Goal: Task Accomplishment & Management: Use online tool/utility

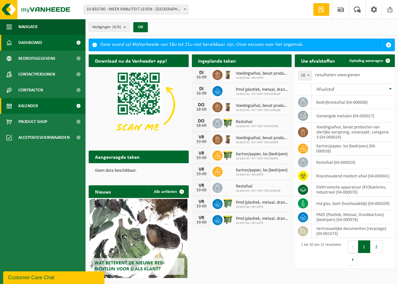
click at [40, 109] on link "Kalender" at bounding box center [42, 106] width 85 height 16
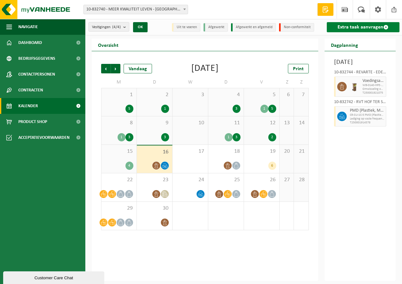
click at [357, 26] on link "Extra taak aanvragen" at bounding box center [363, 27] width 73 height 10
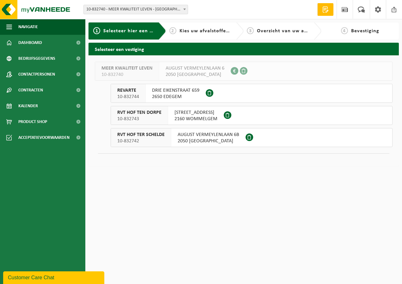
click at [176, 94] on span "2650 EDEGEM" at bounding box center [175, 97] width 47 height 6
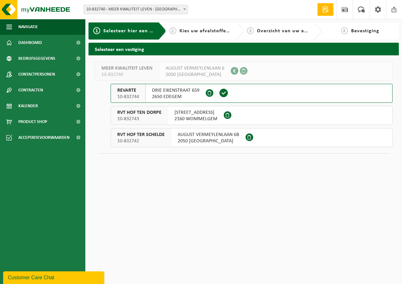
click at [176, 94] on span "2650 EDEGEM" at bounding box center [175, 97] width 47 height 6
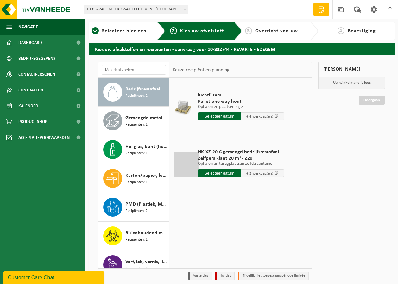
click at [223, 172] on input "text" at bounding box center [219, 173] width 43 height 8
click at [223, 174] on input "text" at bounding box center [219, 173] width 43 height 8
click at [231, 172] on input "text" at bounding box center [219, 173] width 43 height 8
click at [227, 174] on input "text" at bounding box center [219, 173] width 43 height 8
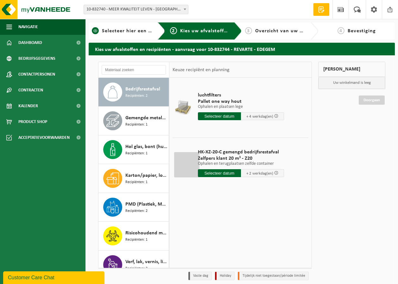
click at [146, 95] on span "Recipiënten: 2" at bounding box center [136, 96] width 22 height 6
click at [209, 171] on input "text" at bounding box center [219, 173] width 43 height 8
click at [127, 33] on span "Selecteer hier een vestiging" at bounding box center [136, 30] width 68 height 5
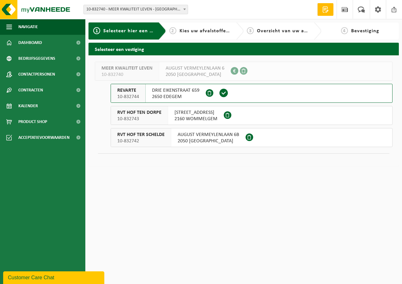
click at [169, 94] on span "2650 EDEGEM" at bounding box center [175, 97] width 47 height 6
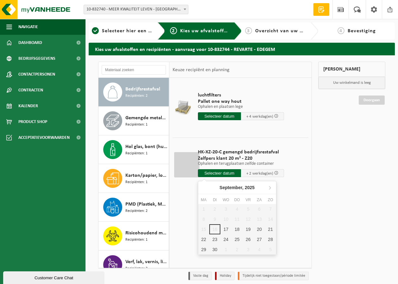
click at [218, 174] on input "text" at bounding box center [219, 173] width 43 height 8
click at [202, 238] on div "22" at bounding box center [203, 239] width 11 height 10
type input "Van [DATE]"
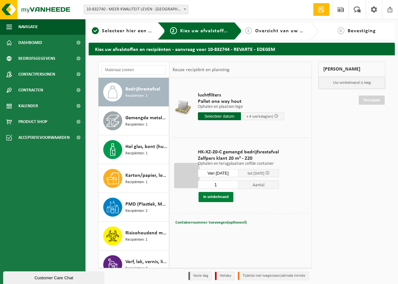
click at [219, 197] on button "In winkelmand" at bounding box center [215, 197] width 35 height 10
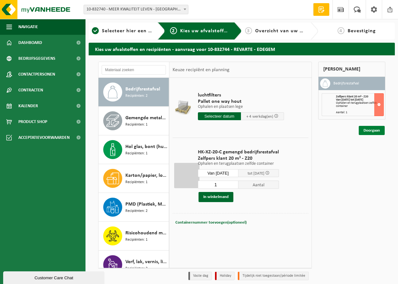
click at [372, 132] on link "Doorgaan" at bounding box center [371, 130] width 26 height 9
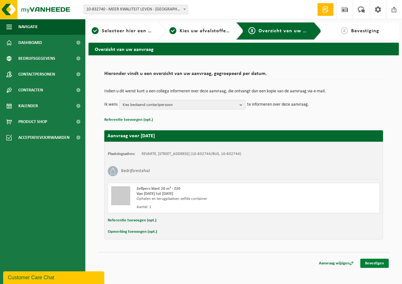
click at [371, 262] on link "Bevestigen" at bounding box center [375, 263] width 28 height 9
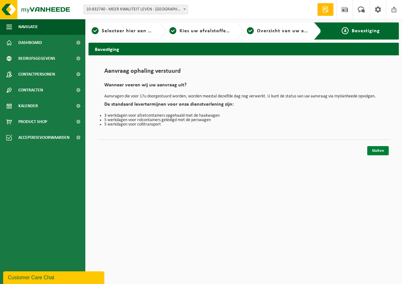
click at [380, 151] on link "Sluiten" at bounding box center [379, 150] width 22 height 9
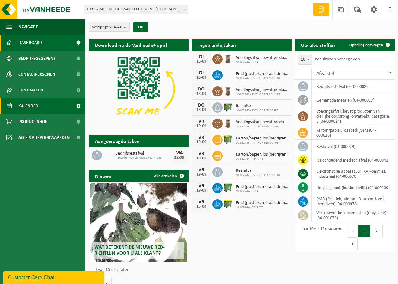
click at [32, 105] on span "Kalender" at bounding box center [28, 106] width 20 height 16
